Goal: Task Accomplishment & Management: Manage account settings

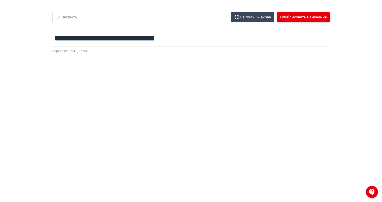
click at [295, 15] on button "Опубликовать изменения" at bounding box center [303, 17] width 52 height 10
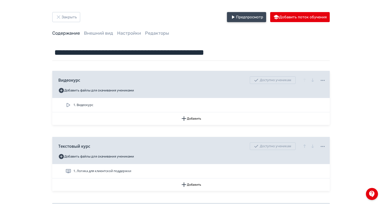
click at [247, 17] on button "Предпросмотр" at bounding box center [246, 17] width 39 height 10
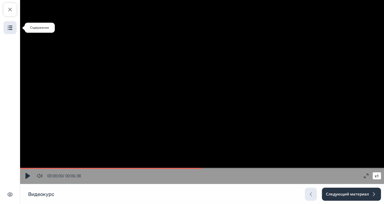
click at [8, 28] on img "button" at bounding box center [10, 28] width 6 height 6
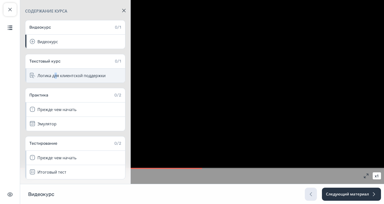
click at [56, 76] on div "Логика для клиентской поддержки" at bounding box center [71, 76] width 68 height 6
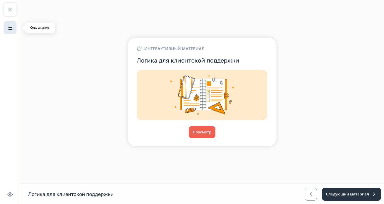
click at [9, 26] on img "button" at bounding box center [10, 28] width 6 height 6
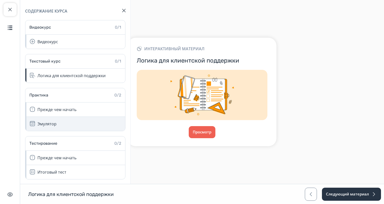
click at [55, 125] on div "Эмулятор" at bounding box center [46, 124] width 19 height 6
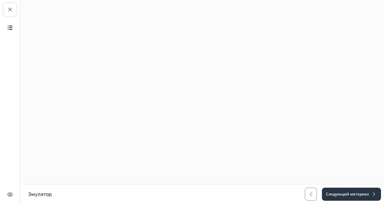
click at [100, 188] on div "Эмулятор Эмулятор Следующий материал" at bounding box center [192, 194] width 384 height 20
click at [9, 29] on img "button" at bounding box center [10, 28] width 6 height 6
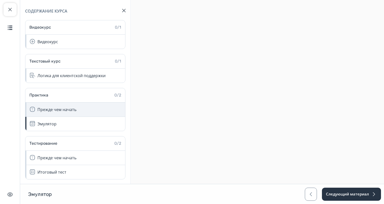
click at [59, 109] on div "Прежде чем начать" at bounding box center [56, 109] width 39 height 6
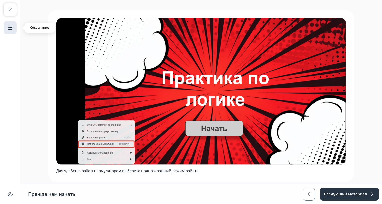
click at [11, 29] on img "button" at bounding box center [10, 28] width 6 height 6
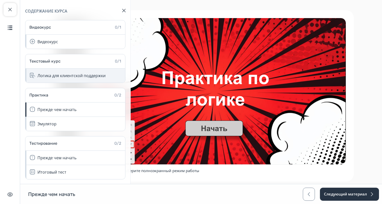
click at [69, 74] on div "Логика для клиентской поддержки" at bounding box center [71, 76] width 68 height 6
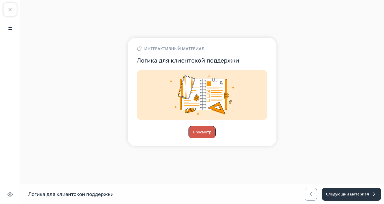
click at [199, 129] on button "Просмотр" at bounding box center [201, 132] width 27 height 12
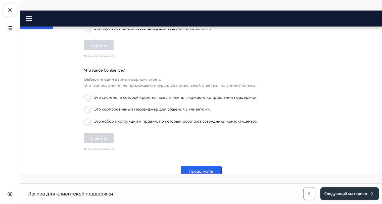
scroll to position [390, 0]
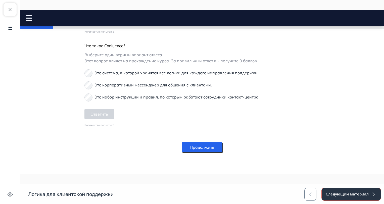
click at [361, 195] on button "Следующий материал" at bounding box center [351, 194] width 60 height 13
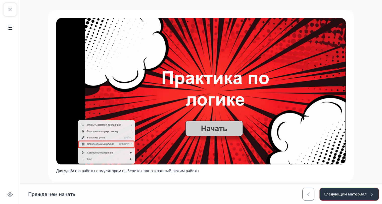
scroll to position [8, 0]
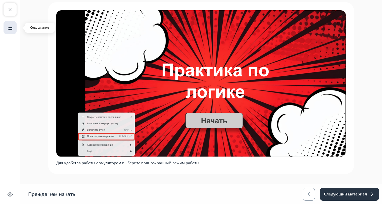
click at [6, 27] on button "Содержание" at bounding box center [10, 27] width 13 height 13
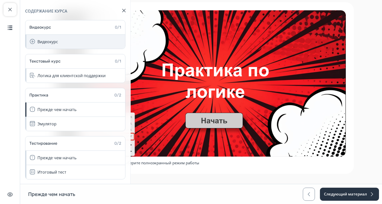
click at [55, 44] on div "Видеокурс" at bounding box center [47, 42] width 21 height 6
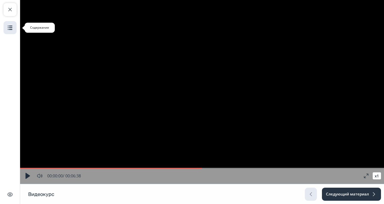
click at [10, 27] on img "button" at bounding box center [10, 28] width 6 height 6
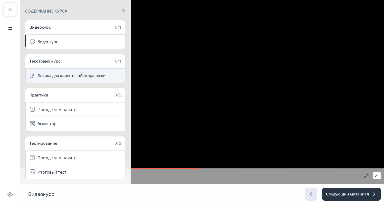
click at [50, 74] on div "Логика для клиентской поддержки" at bounding box center [71, 76] width 68 height 6
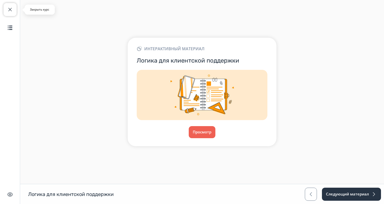
click at [8, 8] on span "button" at bounding box center [10, 10] width 6 height 6
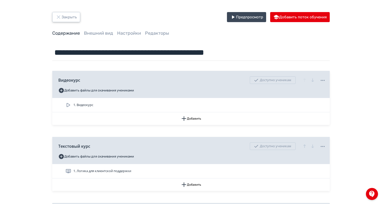
click at [66, 21] on button "Закрыть" at bounding box center [66, 17] width 28 height 10
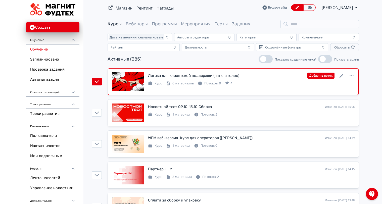
click at [269, 76] on div "Логика для клиентской поддержки (чаты и голос) Изменен: [DATE] 15:06 Добавить п…" at bounding box center [251, 75] width 206 height 7
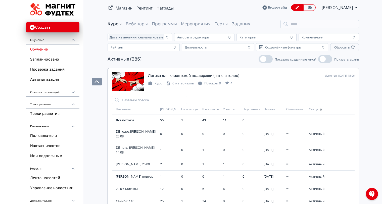
click at [263, 111] on span "Начало" at bounding box center [268, 109] width 11 height 4
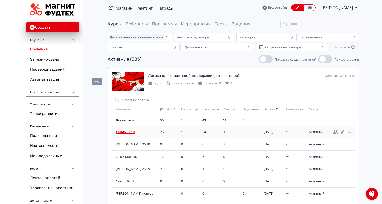
click at [132, 133] on span "Санчо 07.10" at bounding box center [137, 132] width 42 height 5
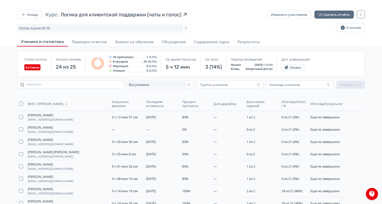
click at [286, 103] on span "Итоговый балл / %" at bounding box center [293, 104] width 24 height 8
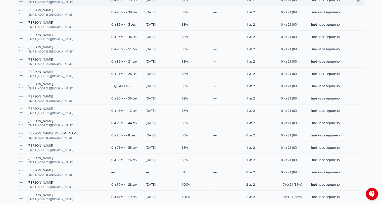
scroll to position [253, 0]
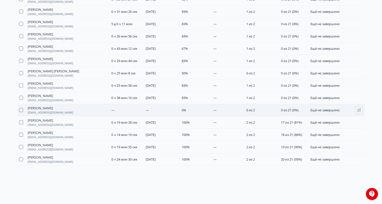
click at [363, 110] on td at bounding box center [359, 110] width 12 height 12
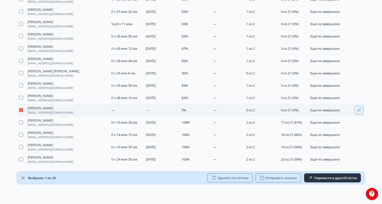
click at [361, 109] on button "button" at bounding box center [359, 110] width 8 height 8
click at [19, 110] on button "button" at bounding box center [21, 110] width 4 height 4
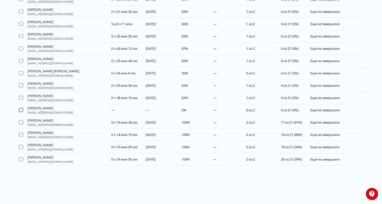
type button "on"
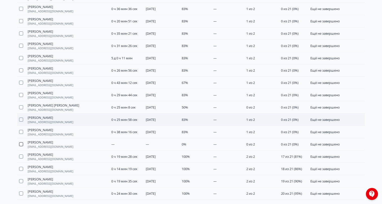
scroll to position [128, 0]
